Goal: Task Accomplishment & Management: Manage account settings

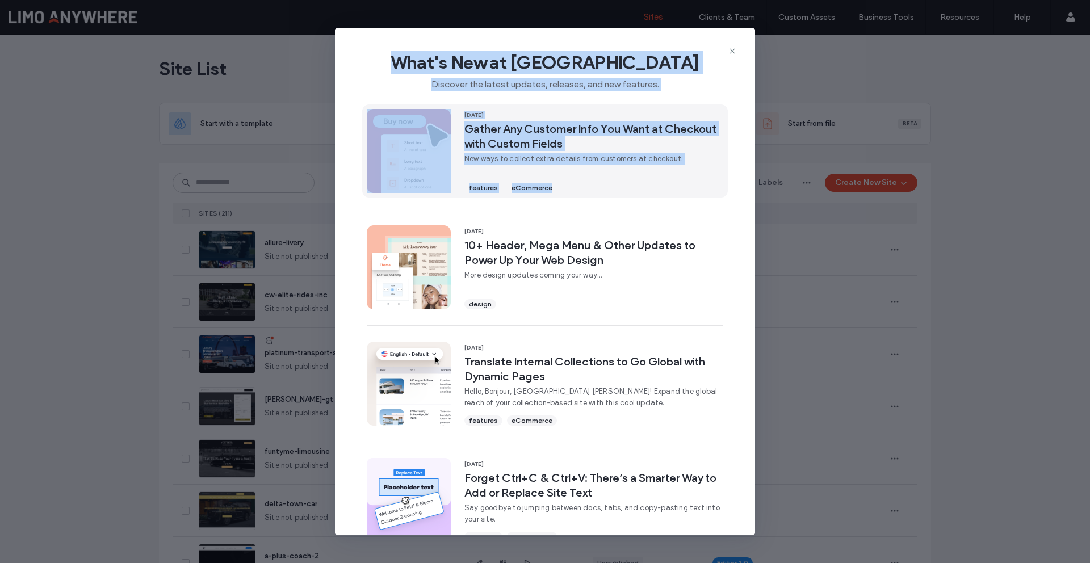
click at [639, 190] on div "What's New at Duda Discover the latest updates, releases, and new features. 11 …" at bounding box center [545, 281] width 420 height 507
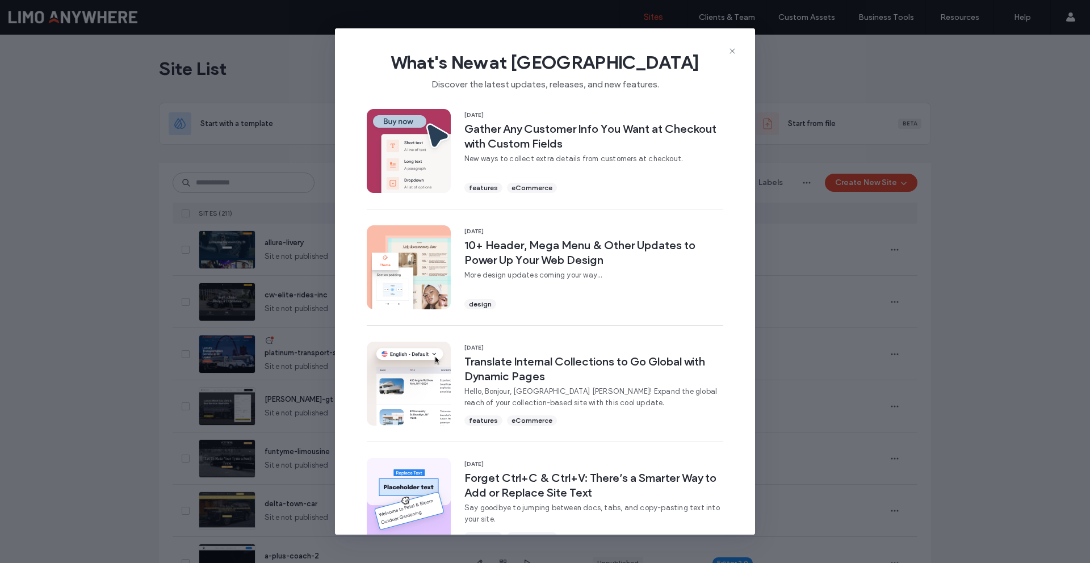
click at [736, 231] on div "11 Aug, 2025 Gather Any Customer Info You Want at Checkout with Custom Fields N…" at bounding box center [545, 453] width 420 height 699
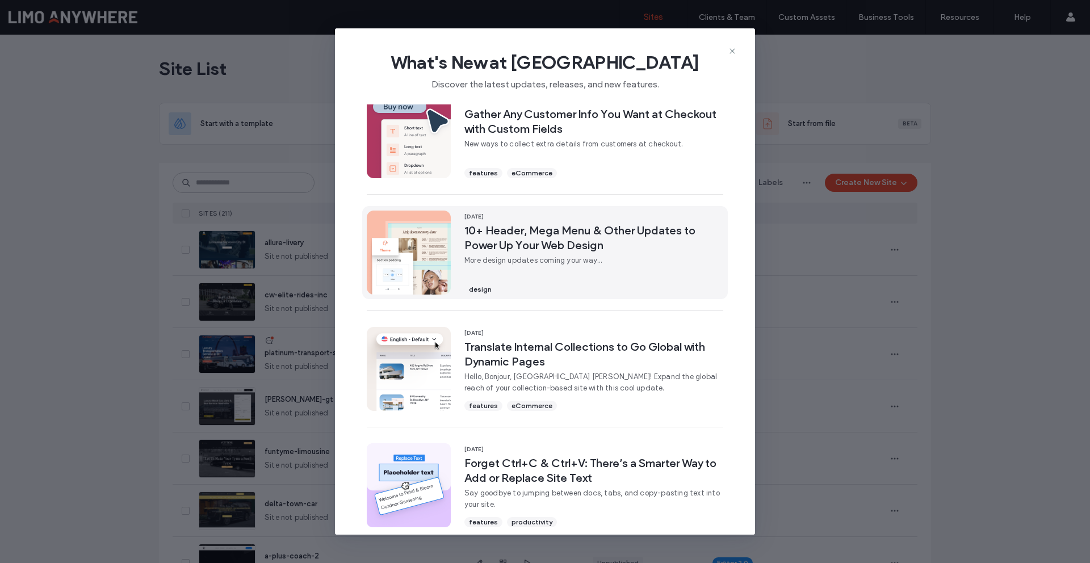
scroll to position [1, 0]
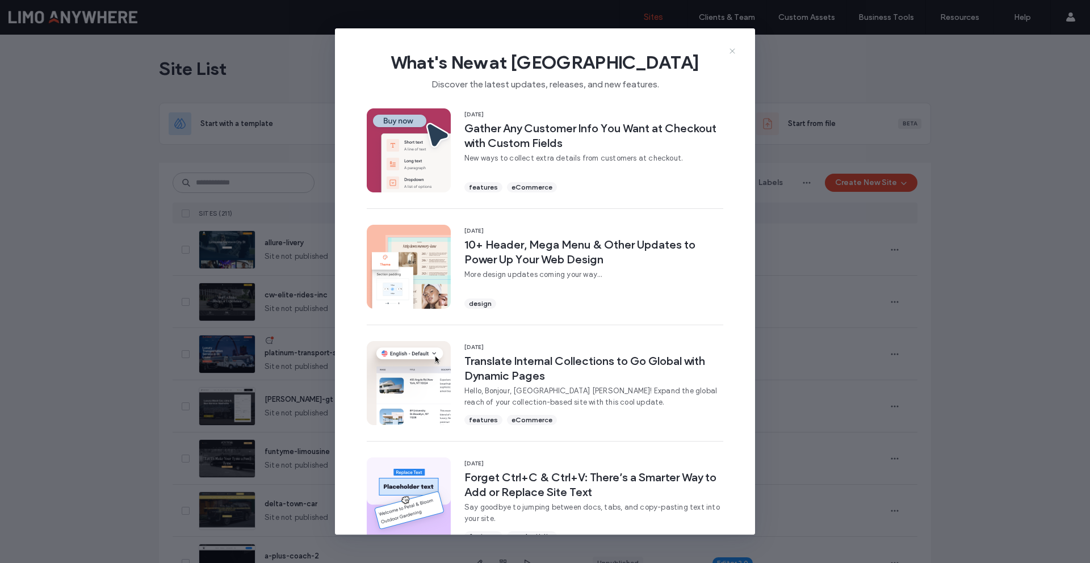
click at [729, 51] on icon at bounding box center [732, 51] width 9 height 9
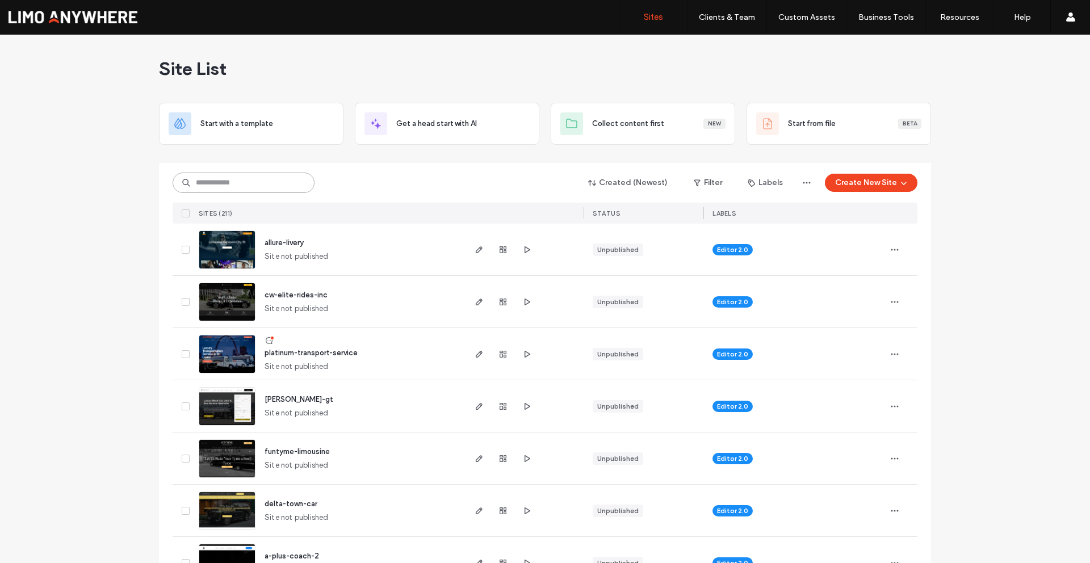
click at [236, 185] on input at bounding box center [244, 183] width 142 height 20
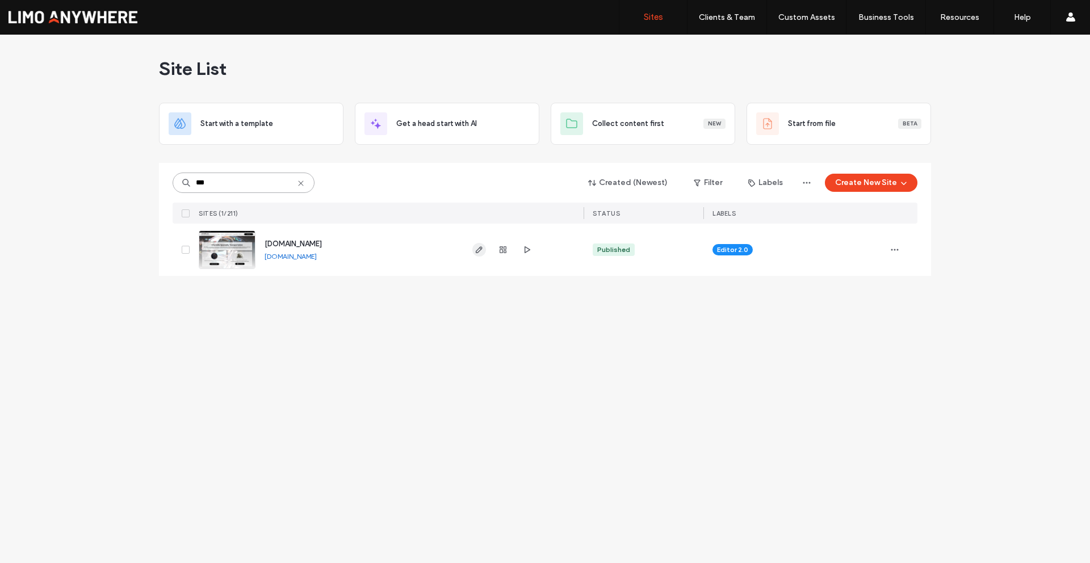
type input "***"
click at [478, 250] on icon "button" at bounding box center [479, 249] width 9 height 9
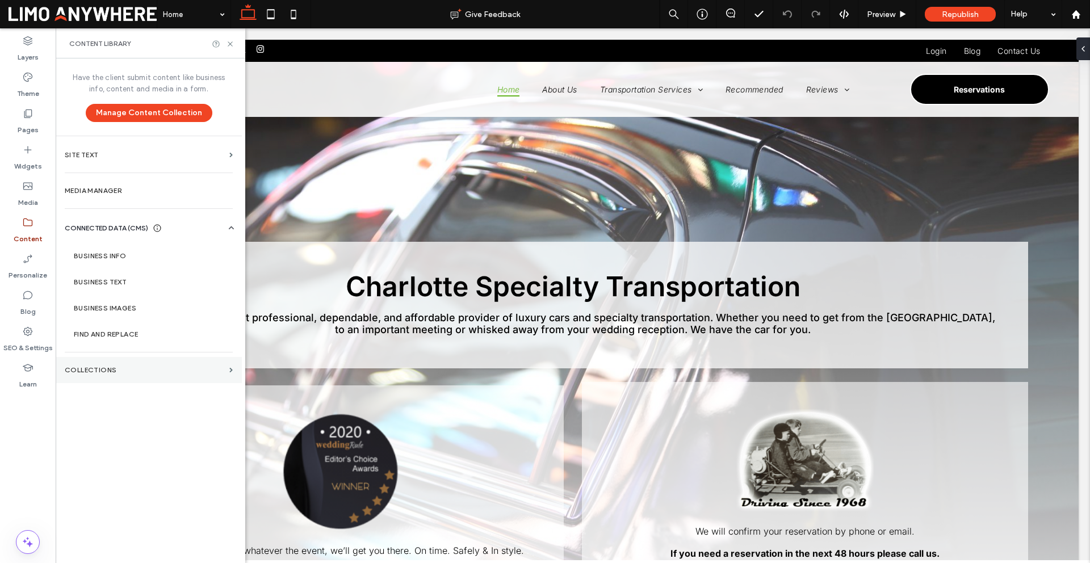
click at [91, 379] on section "Collections" at bounding box center [149, 370] width 186 height 26
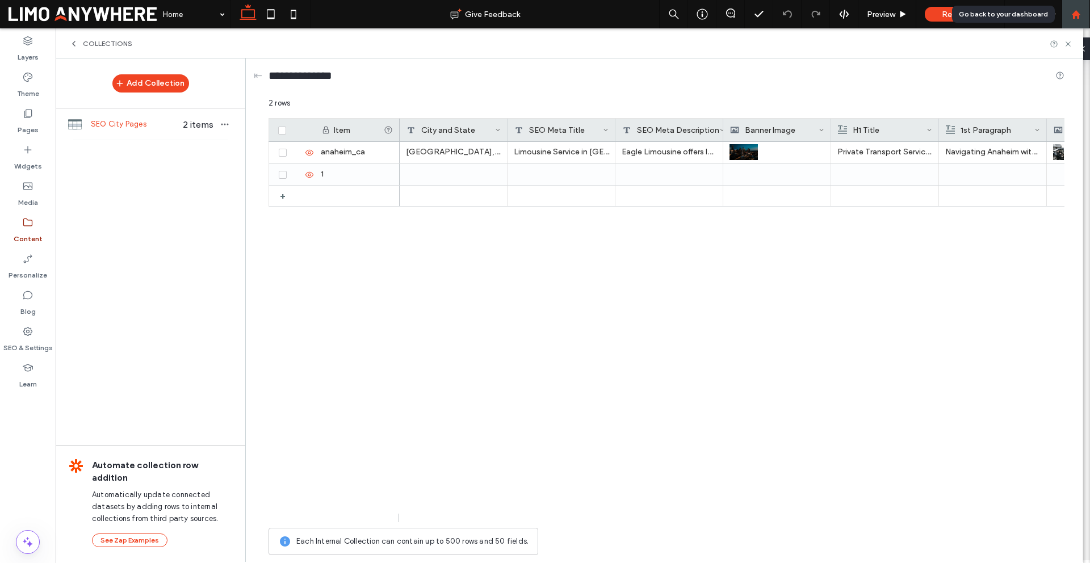
click at [1082, 15] on div at bounding box center [1076, 15] width 27 height 10
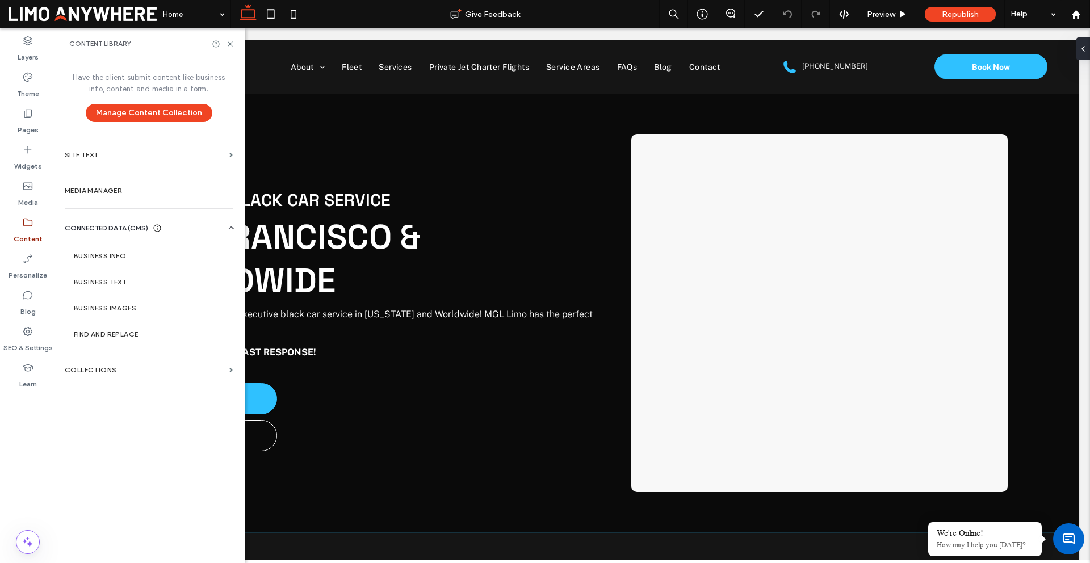
click at [119, 386] on div "Have the client submit content like business info, content and media in a form.…" at bounding box center [149, 309] width 186 height 503
click at [114, 375] on section "Collections" at bounding box center [149, 370] width 186 height 26
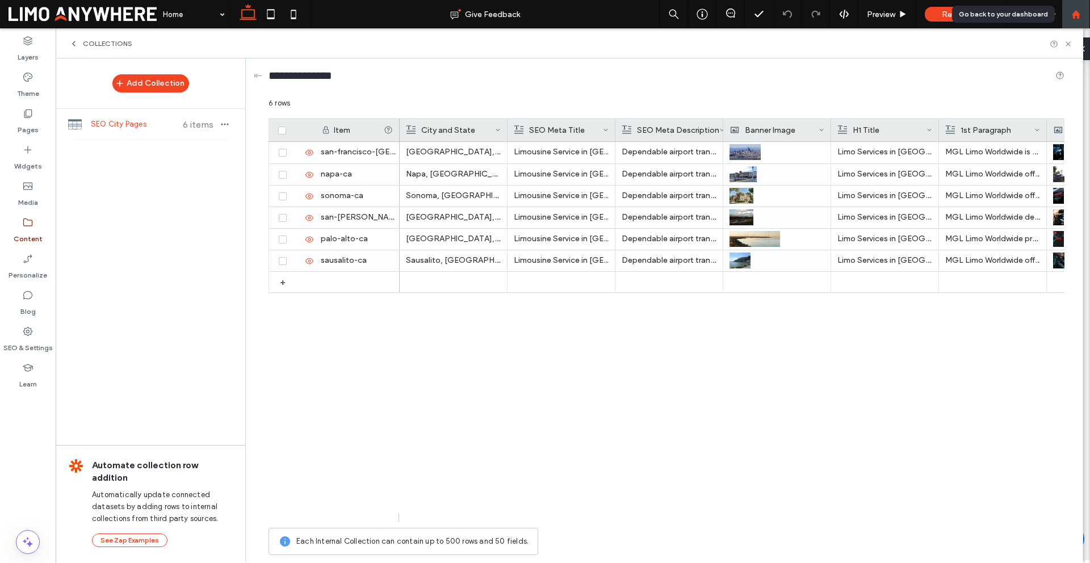
click at [1078, 13] on use at bounding box center [1076, 14] width 9 height 9
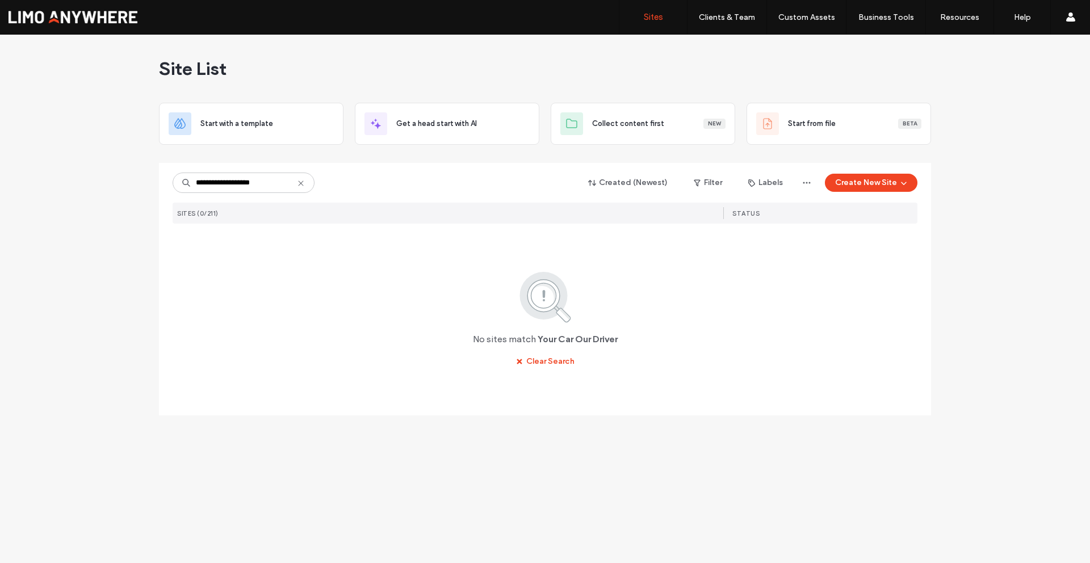
drag, startPoint x: 211, startPoint y: 185, endPoint x: 311, endPoint y: 187, distance: 100.0
click at [311, 186] on input "**********" at bounding box center [244, 183] width 142 height 20
type input "****"
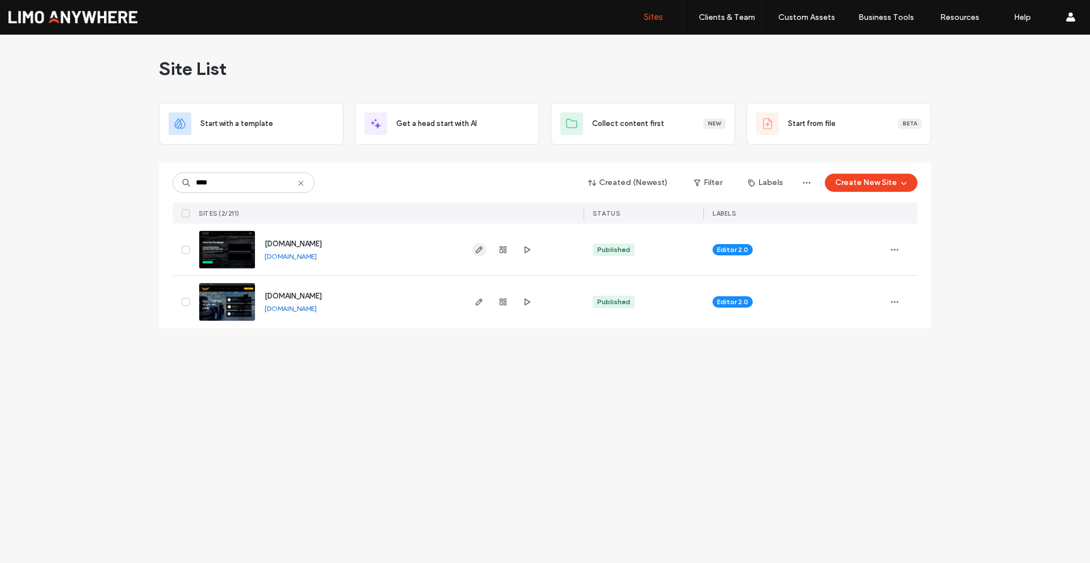
click at [481, 250] on icon "button" at bounding box center [479, 249] width 9 height 9
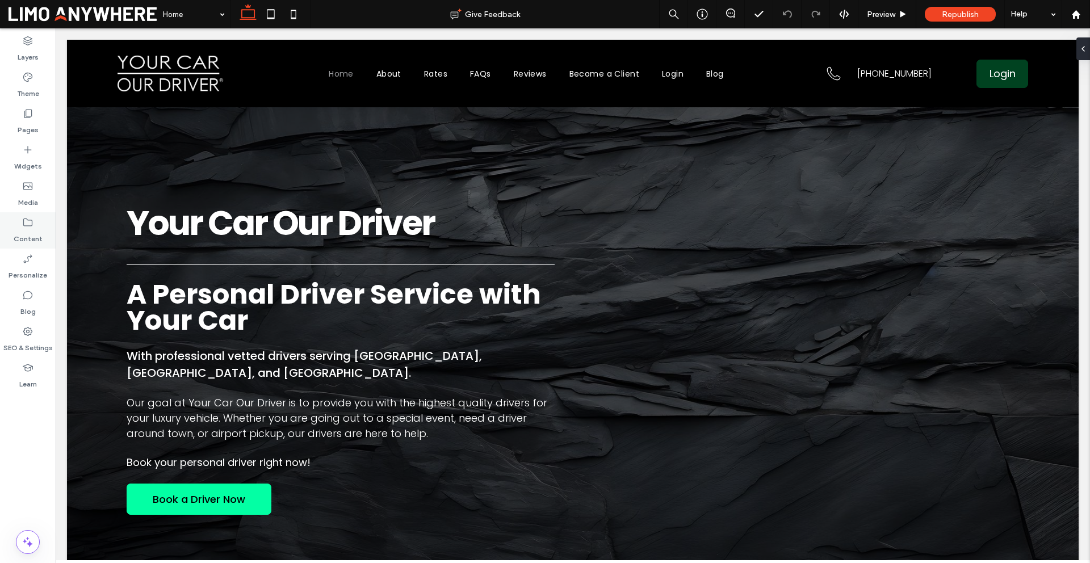
click at [31, 240] on label "Content" at bounding box center [28, 236] width 29 height 16
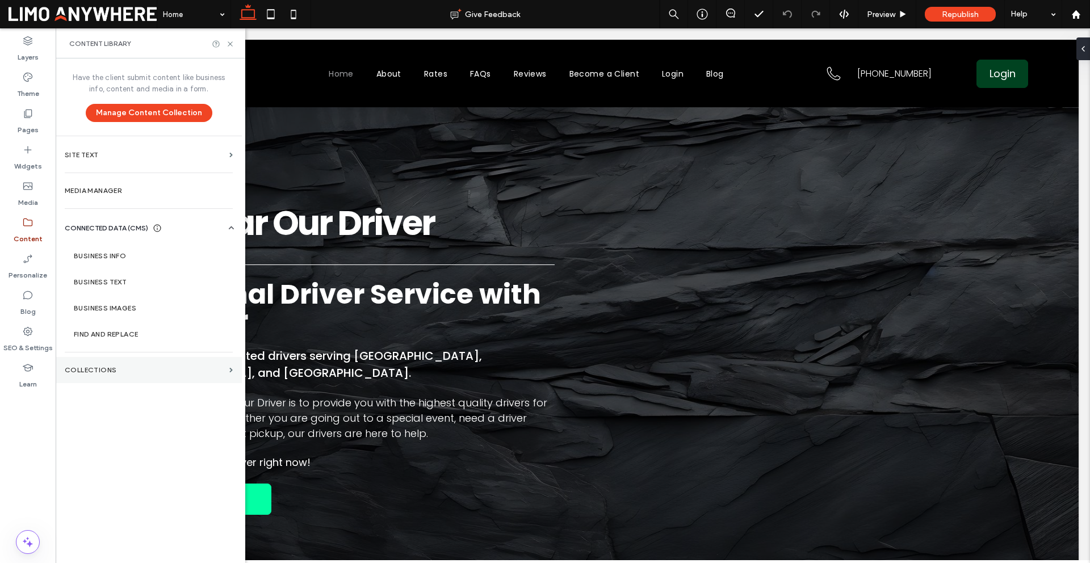
click at [94, 365] on section "Collections" at bounding box center [149, 370] width 186 height 26
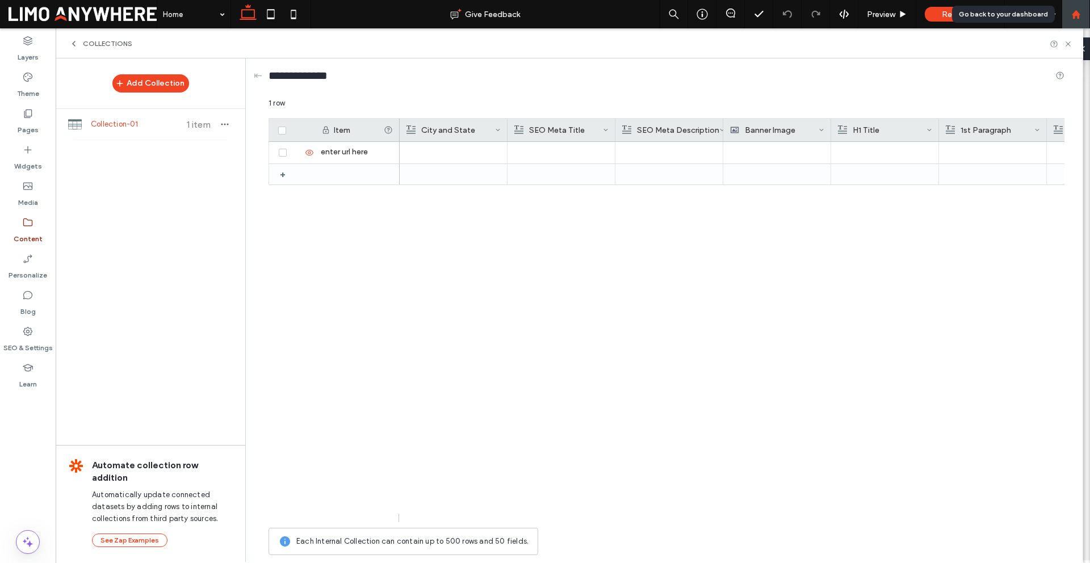
click at [1084, 14] on div at bounding box center [1076, 15] width 27 height 10
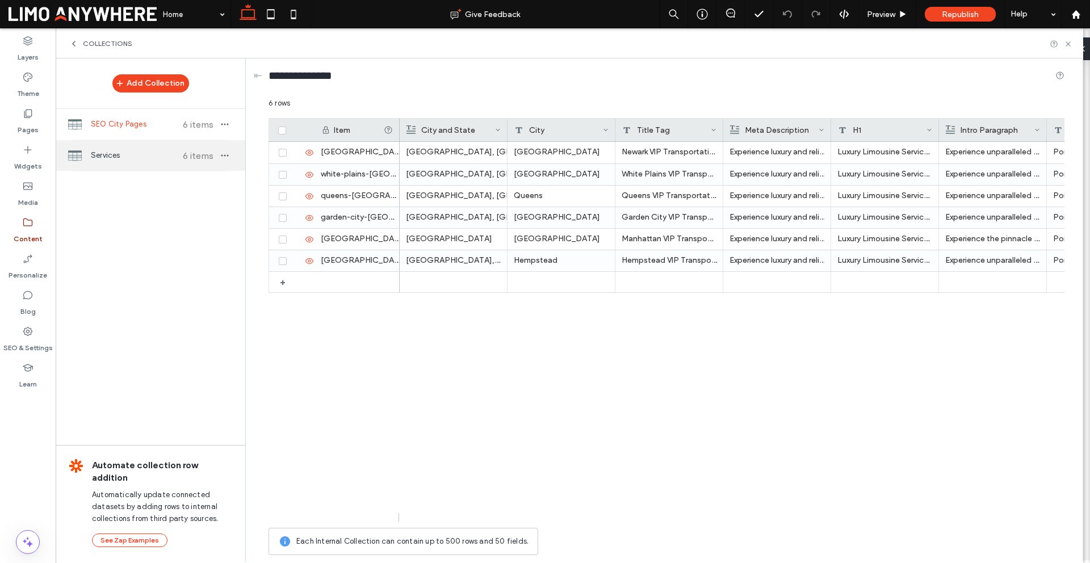
click at [155, 156] on span "Services" at bounding box center [133, 155] width 85 height 11
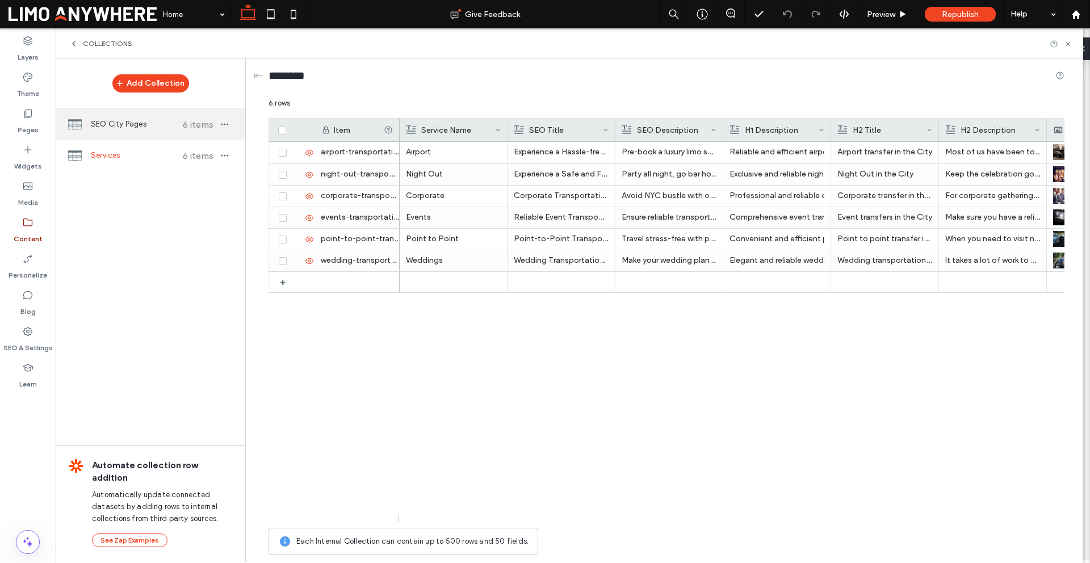
click at [152, 128] on span "SEO City Pages" at bounding box center [133, 124] width 85 height 11
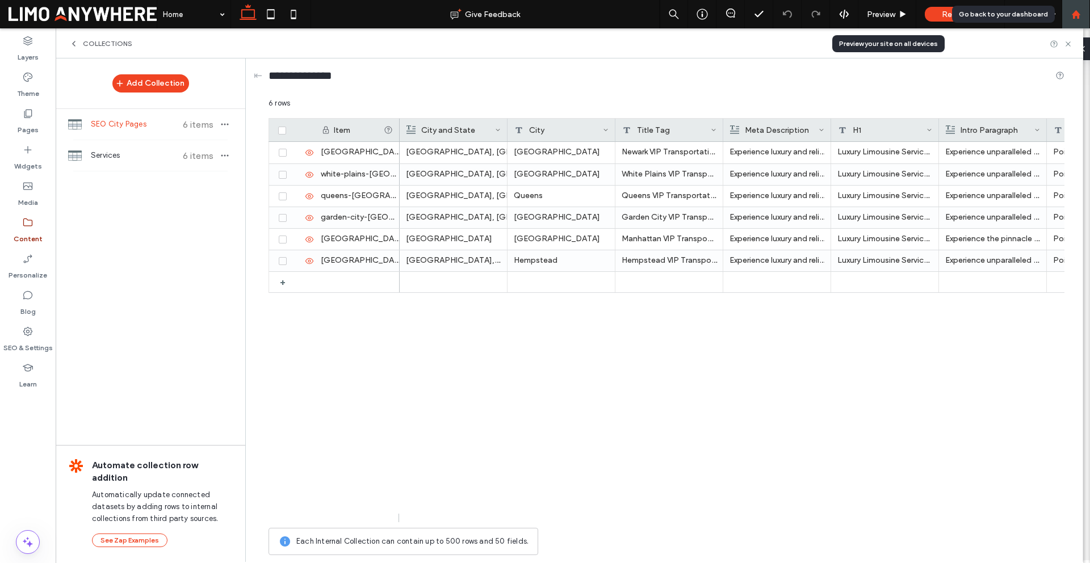
click at [1077, 17] on use at bounding box center [1076, 14] width 9 height 9
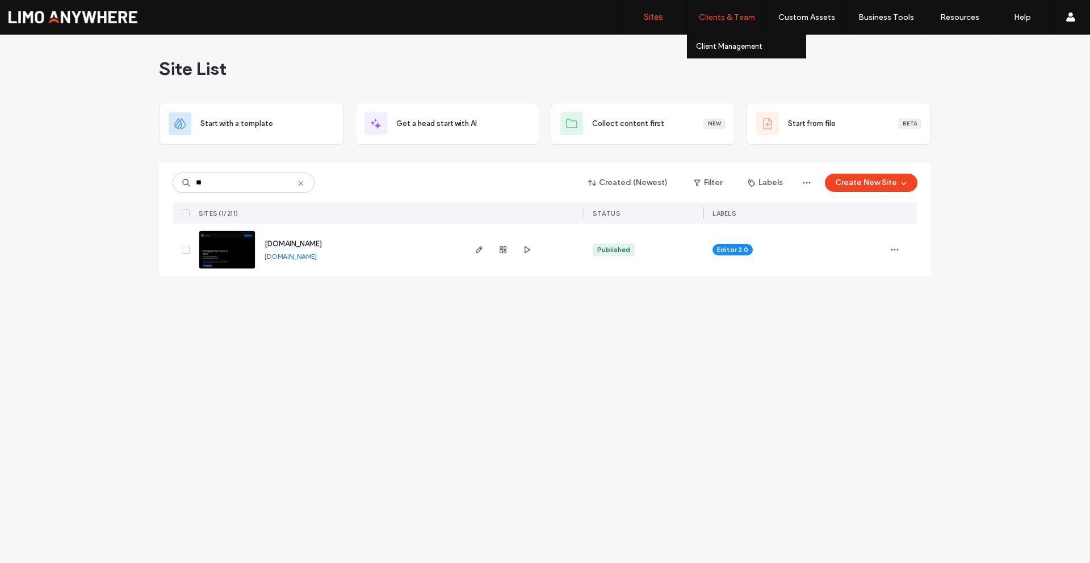
type input "**"
